Goal: Task Accomplishment & Management: Manage account settings

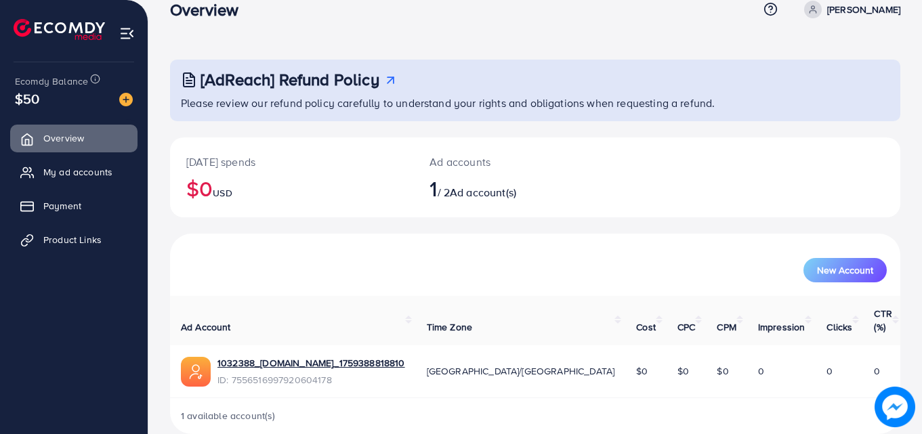
scroll to position [32, 0]
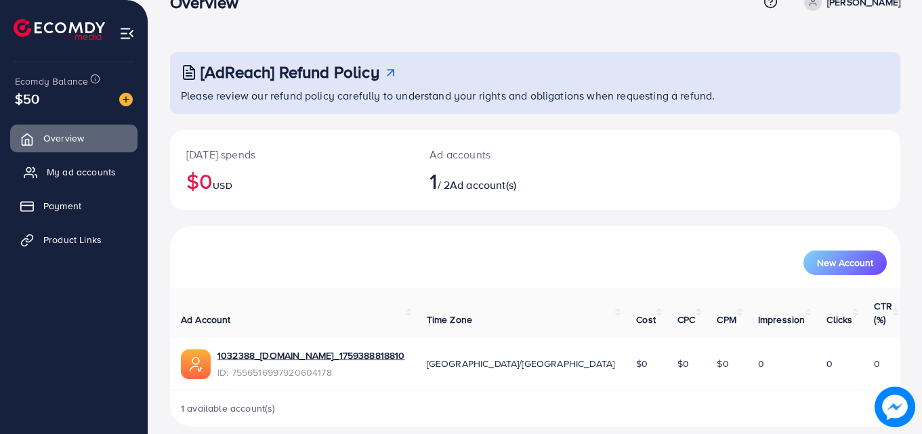
click at [74, 170] on span "My ad accounts" at bounding box center [81, 172] width 69 height 14
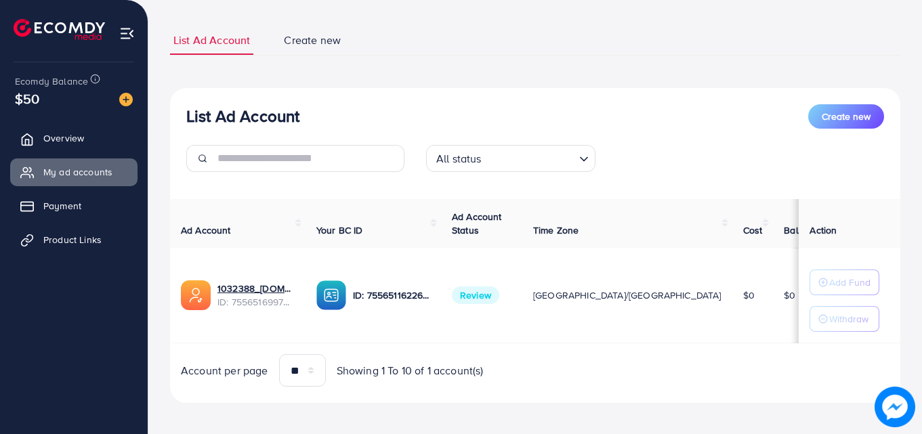
scroll to position [81, 0]
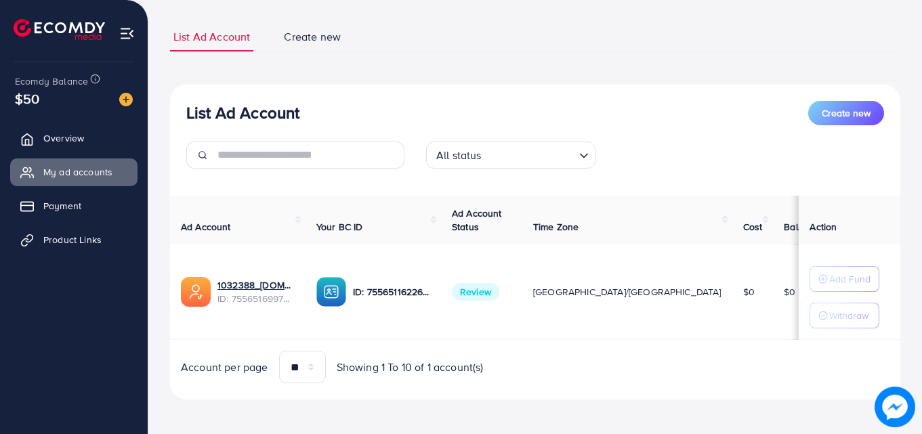
scroll to position [81, 0]
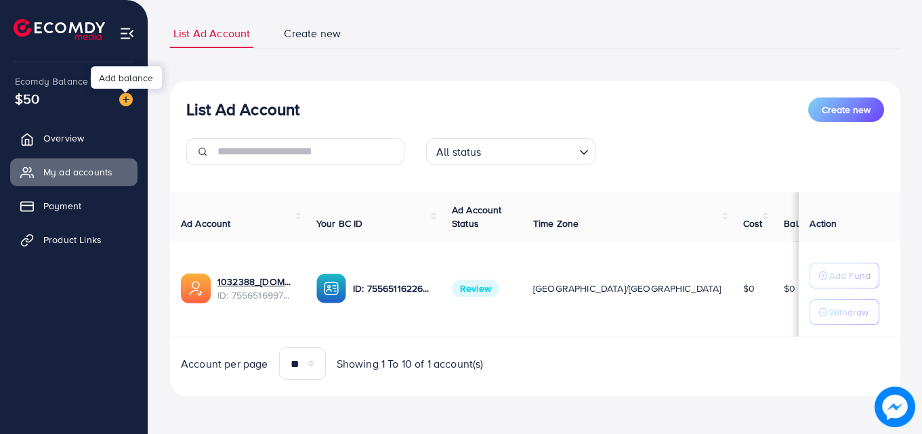
click at [127, 101] on img at bounding box center [126, 100] width 14 height 14
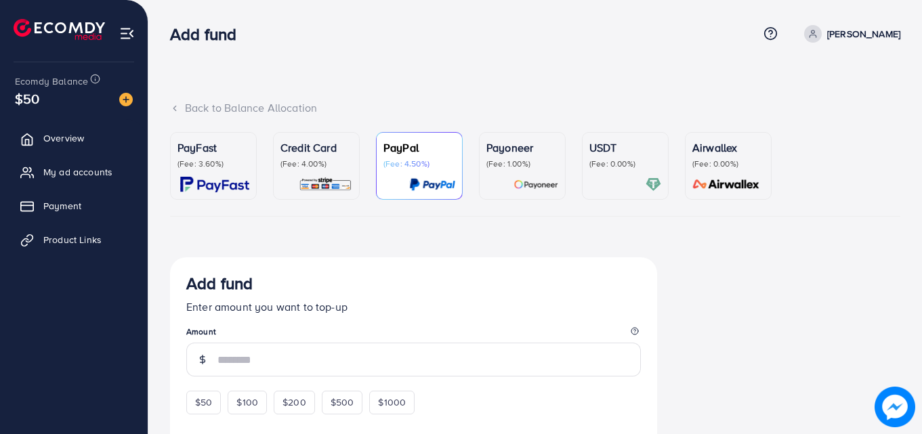
click at [398, 51] on div "Add fund Help Center Contact Support Term and policy About Us [PERSON_NAME] Pro…" at bounding box center [535, 34] width 730 height 37
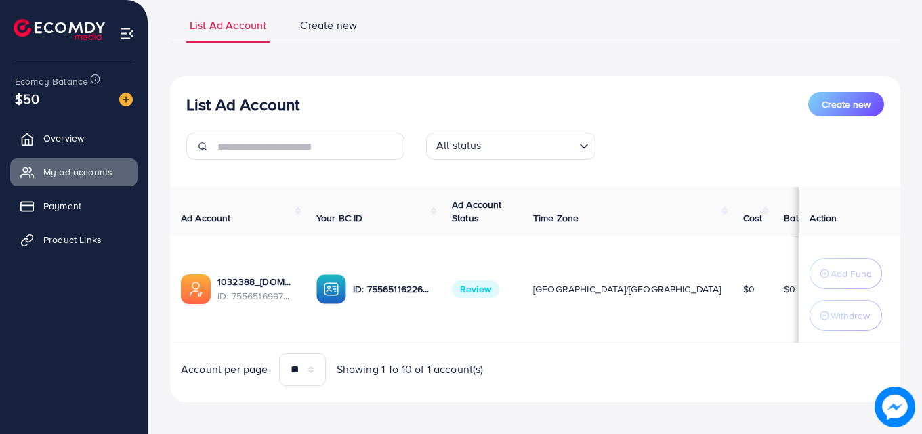
scroll to position [100, 0]
